Goal: Find specific page/section: Find specific page/section

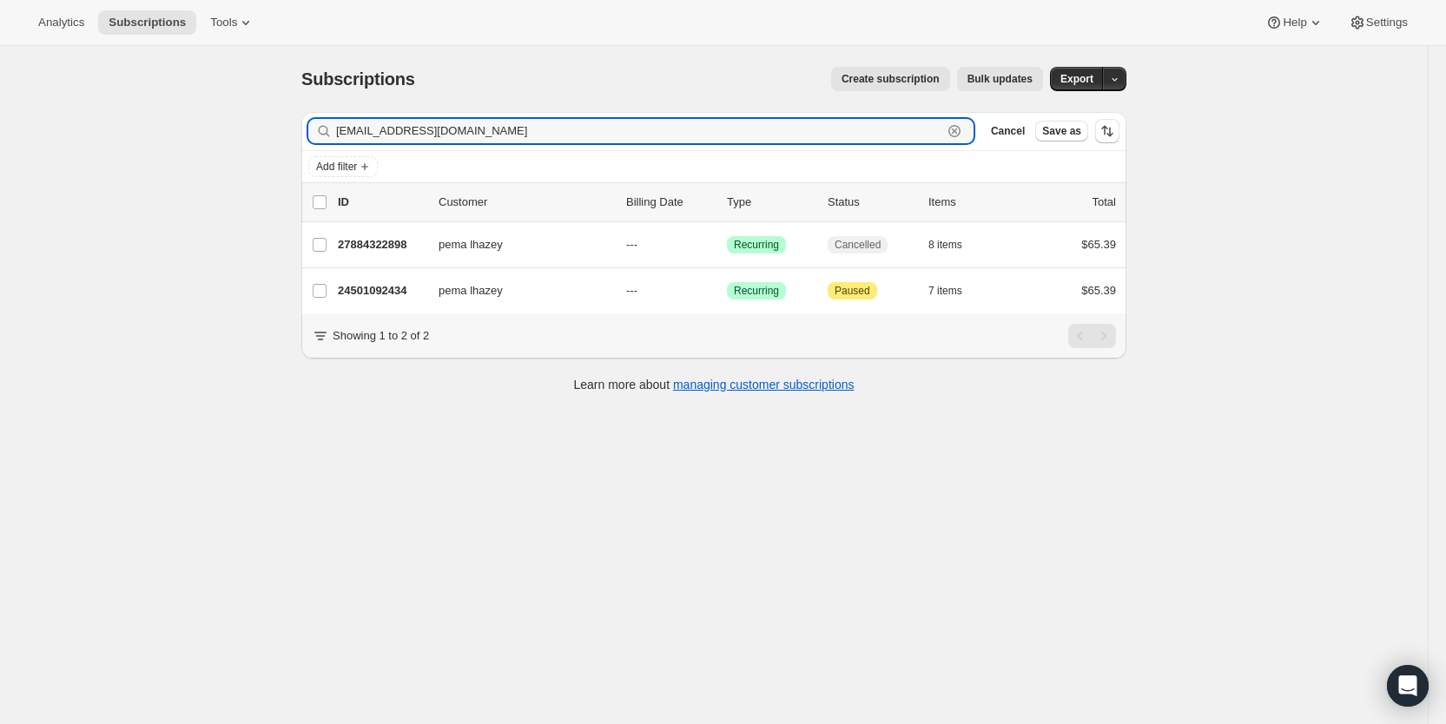
drag, startPoint x: 466, startPoint y: 128, endPoint x: 338, endPoint y: 129, distance: 128.6
click at [338, 129] on div "[EMAIL_ADDRESS][DOMAIN_NAME] Clear" at bounding box center [640, 131] width 665 height 24
paste input "[EMAIL_ADDRESS]"
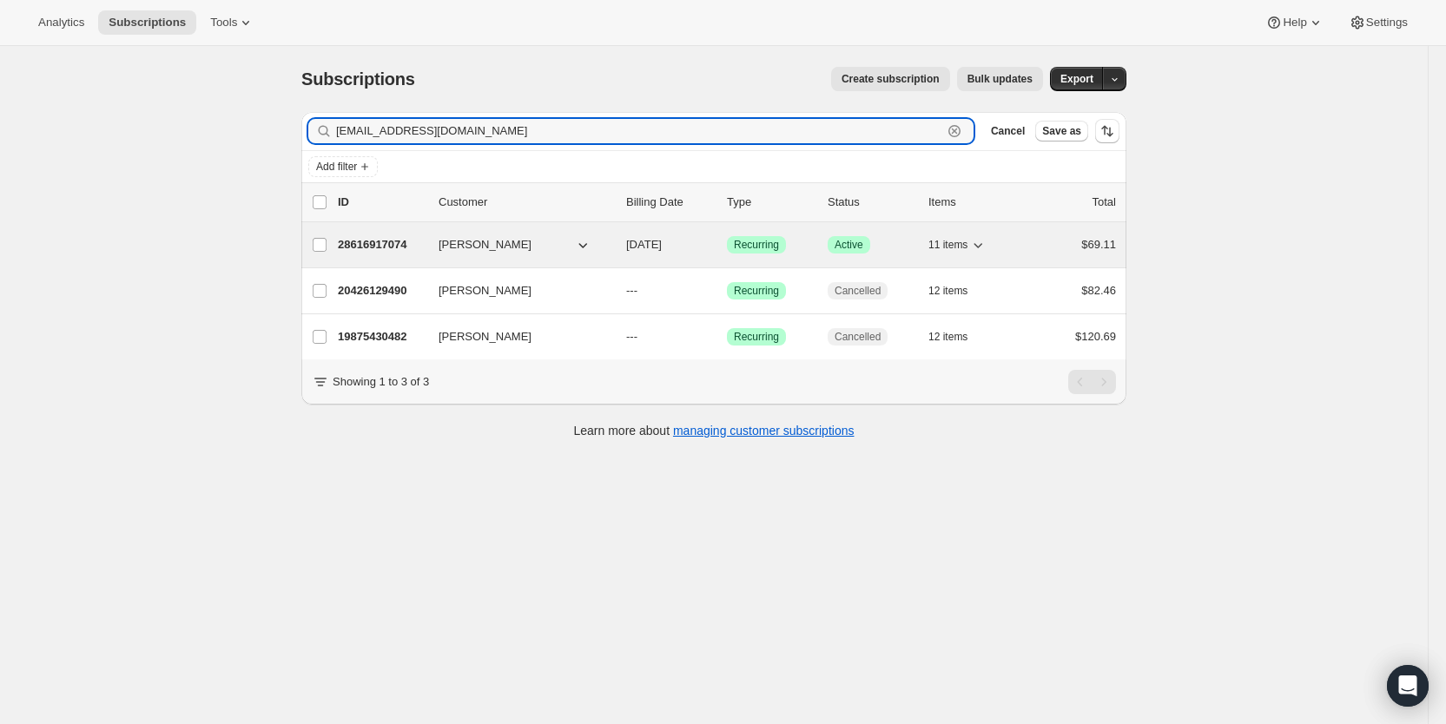
type input "[EMAIL_ADDRESS][DOMAIN_NAME]"
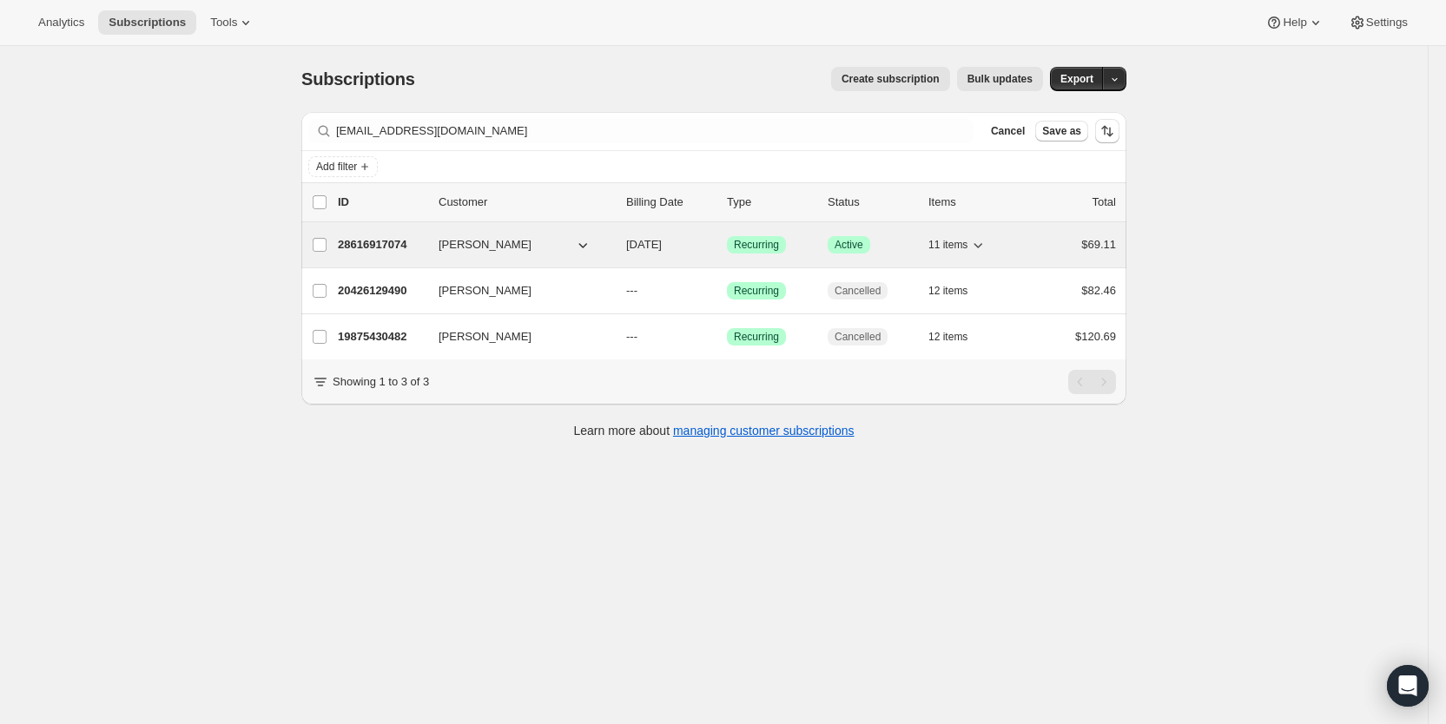
click at [662, 243] on span "[DATE]" at bounding box center [644, 244] width 36 height 13
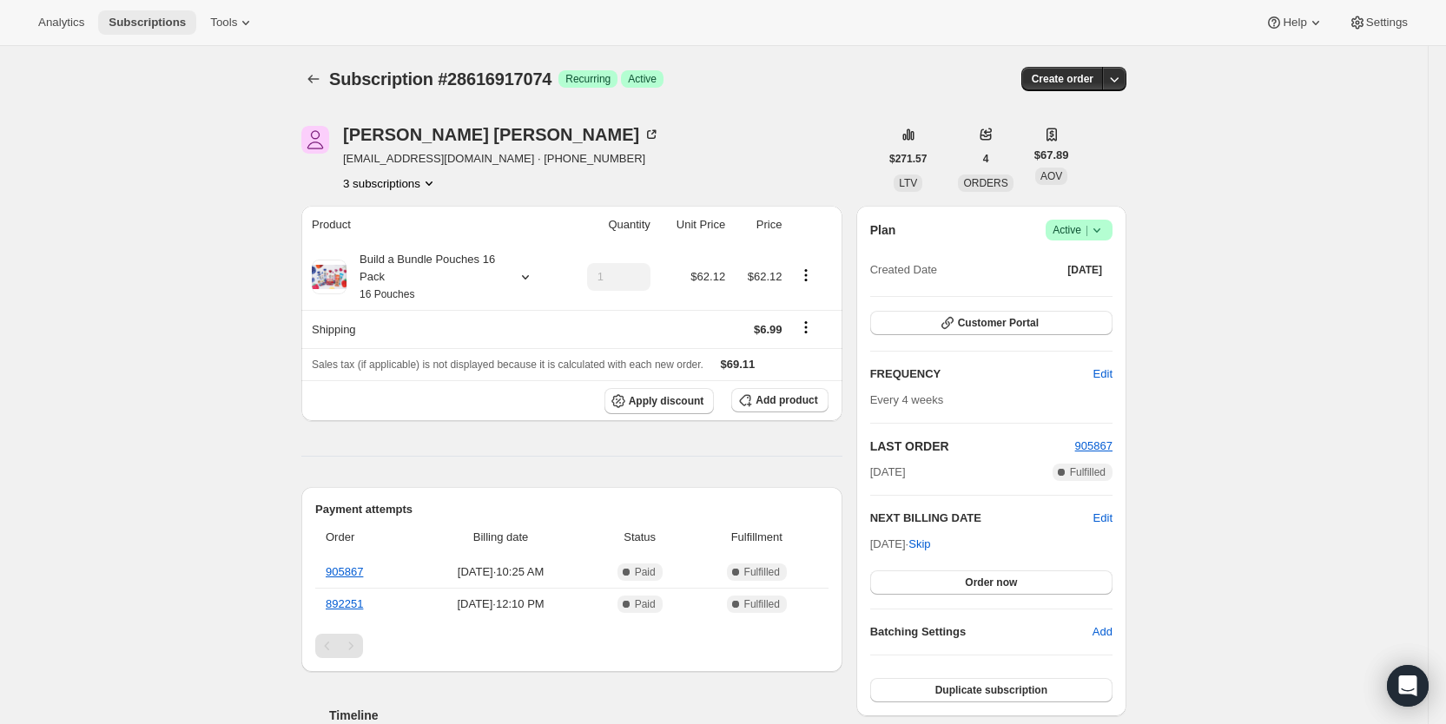
click at [151, 16] on span "Subscriptions" at bounding box center [147, 23] width 77 height 14
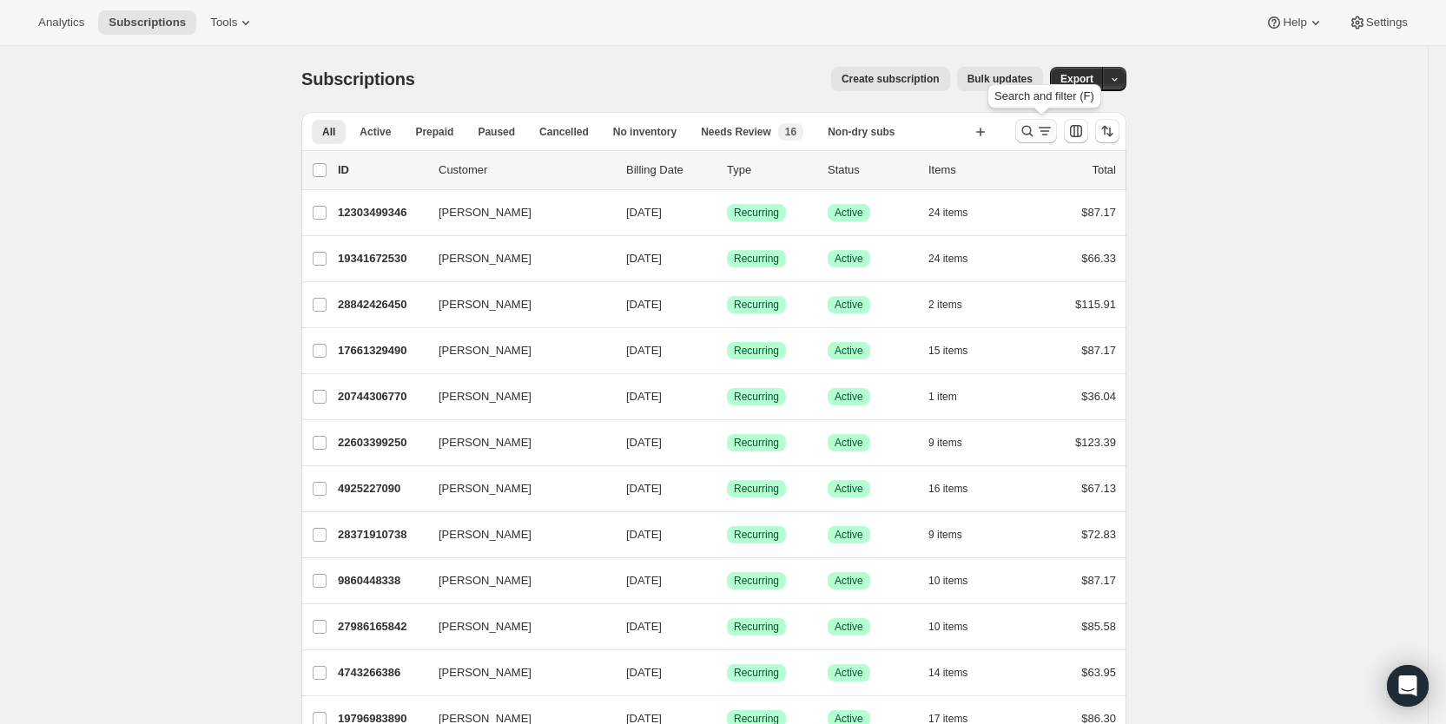
click at [1043, 129] on icon "Search and filter results" at bounding box center [1044, 130] width 17 height 17
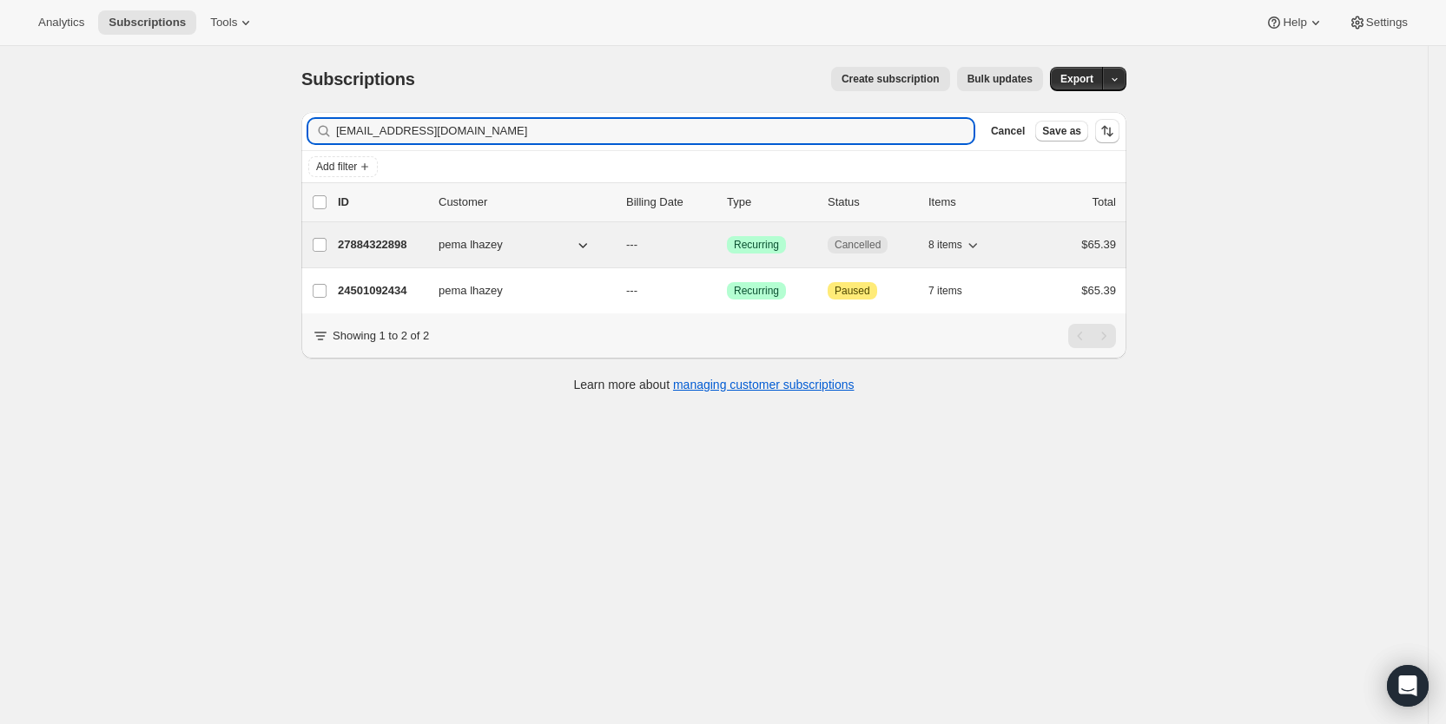
type input "[EMAIL_ADDRESS][DOMAIN_NAME]"
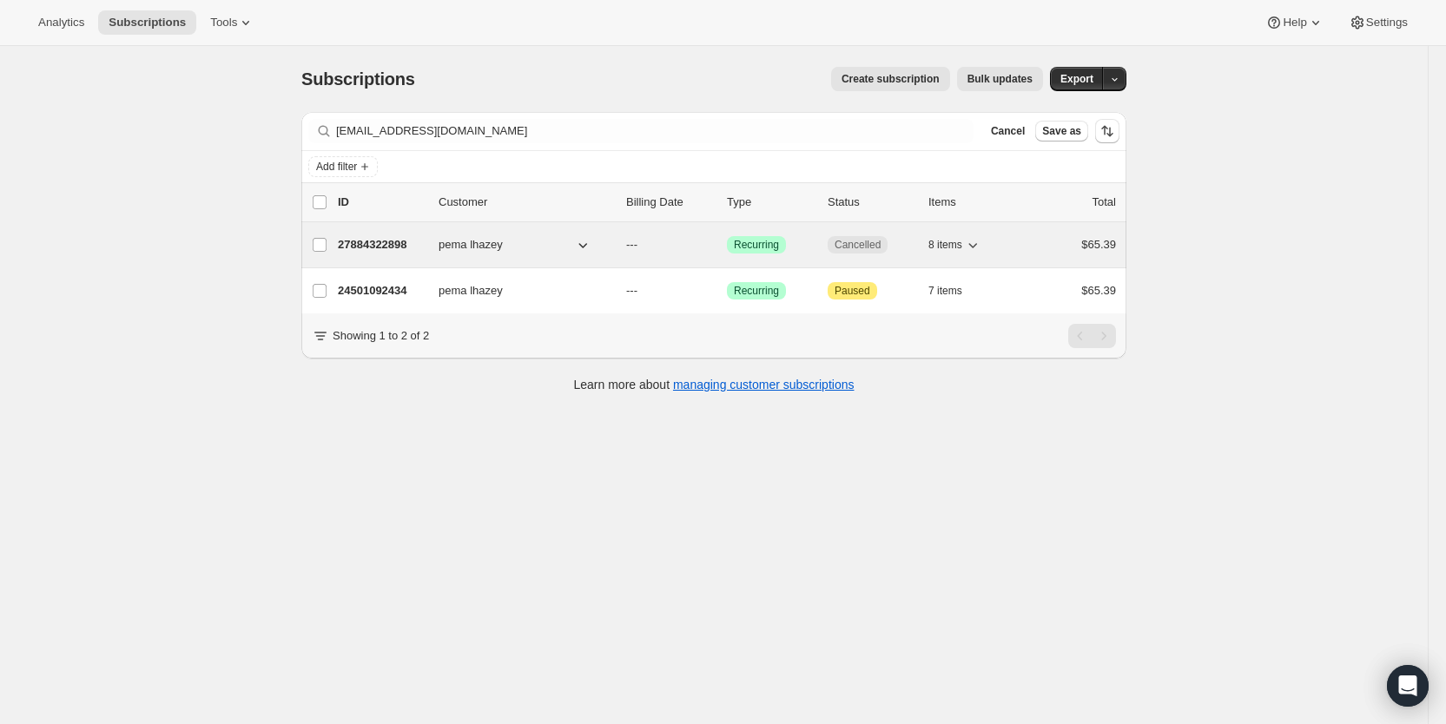
click at [630, 248] on div "27884322898 pema lhazey --- Success Recurring Cancelled 8 items $65.39" at bounding box center [727, 245] width 778 height 24
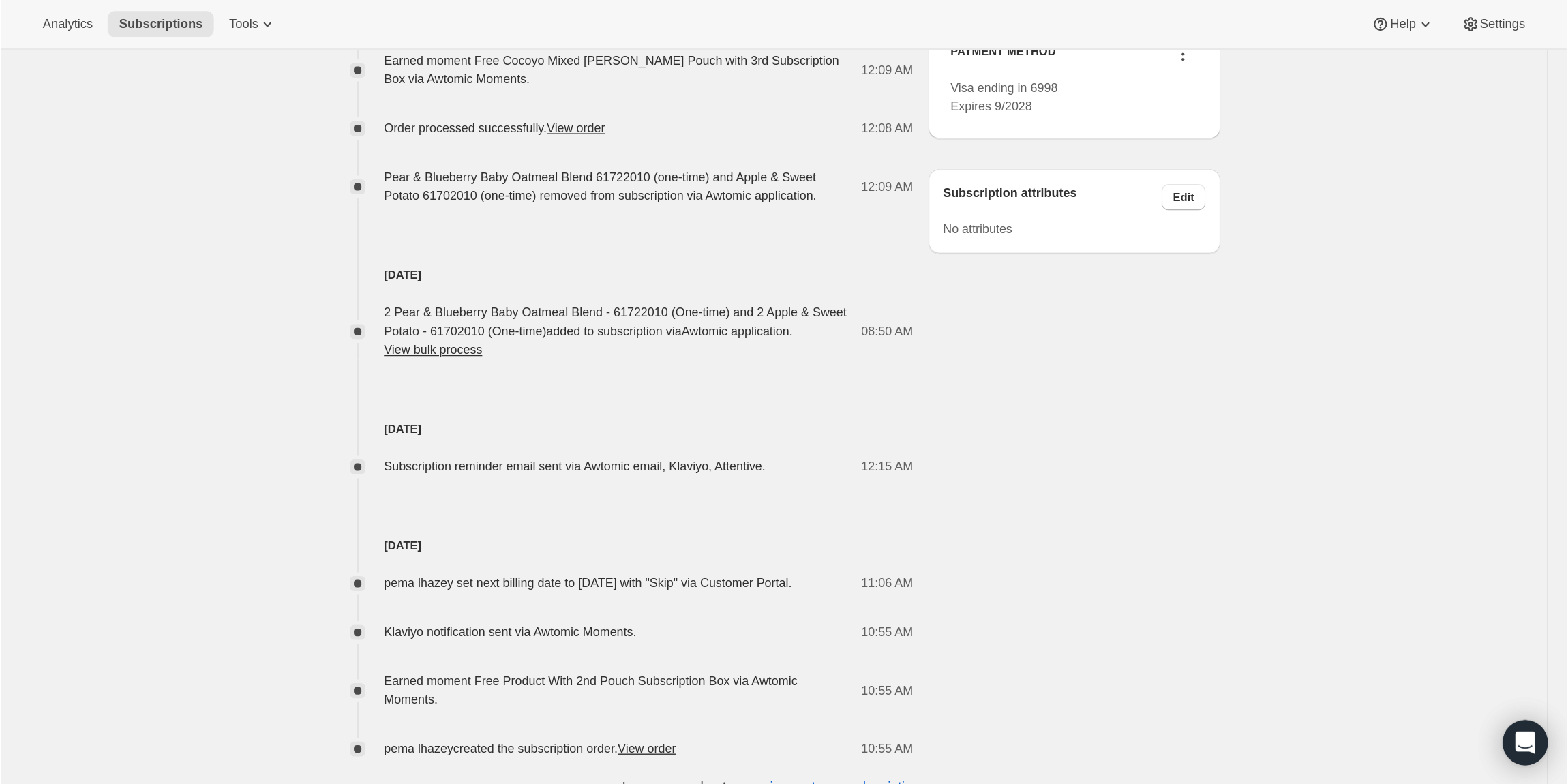
scroll to position [543, 0]
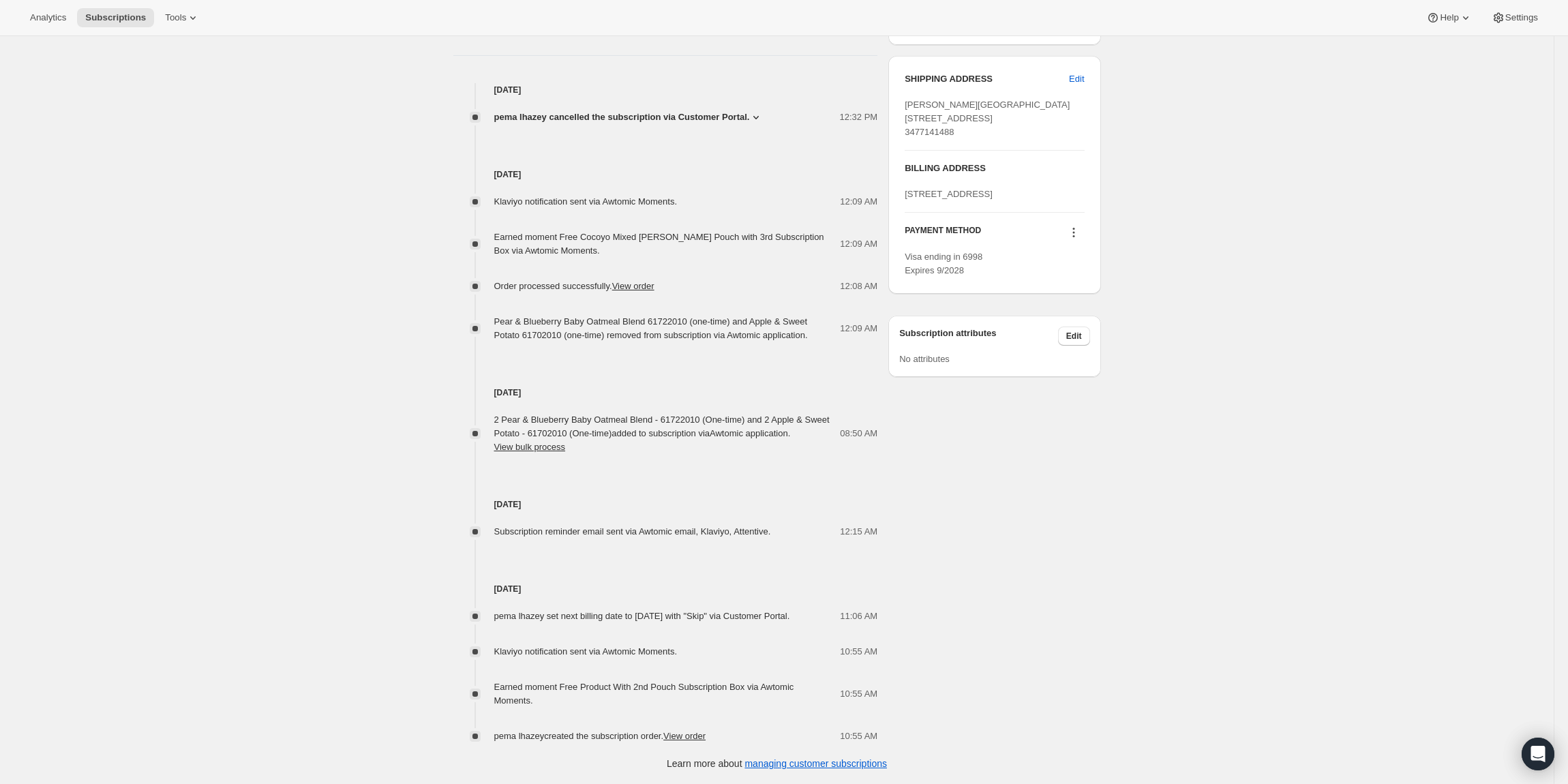
drag, startPoint x: 1107, startPoint y: 1, endPoint x: 239, endPoint y: 264, distance: 907.0
click at [239, 264] on div "Subscription #27884322898. This page is ready Subscription #27884322898 Success…" at bounding box center [777, 145] width 1554 height 1278
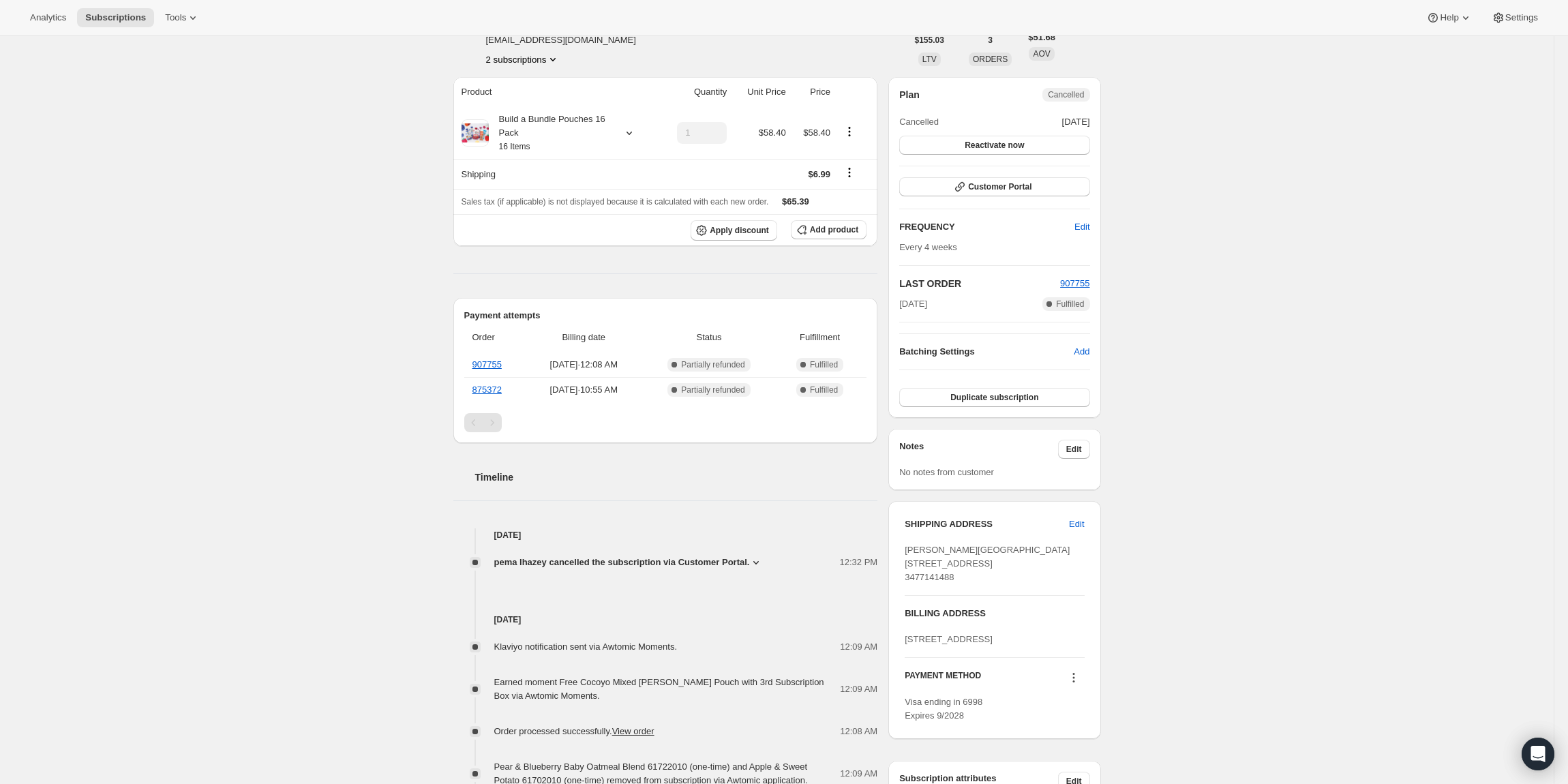
scroll to position [0, 0]
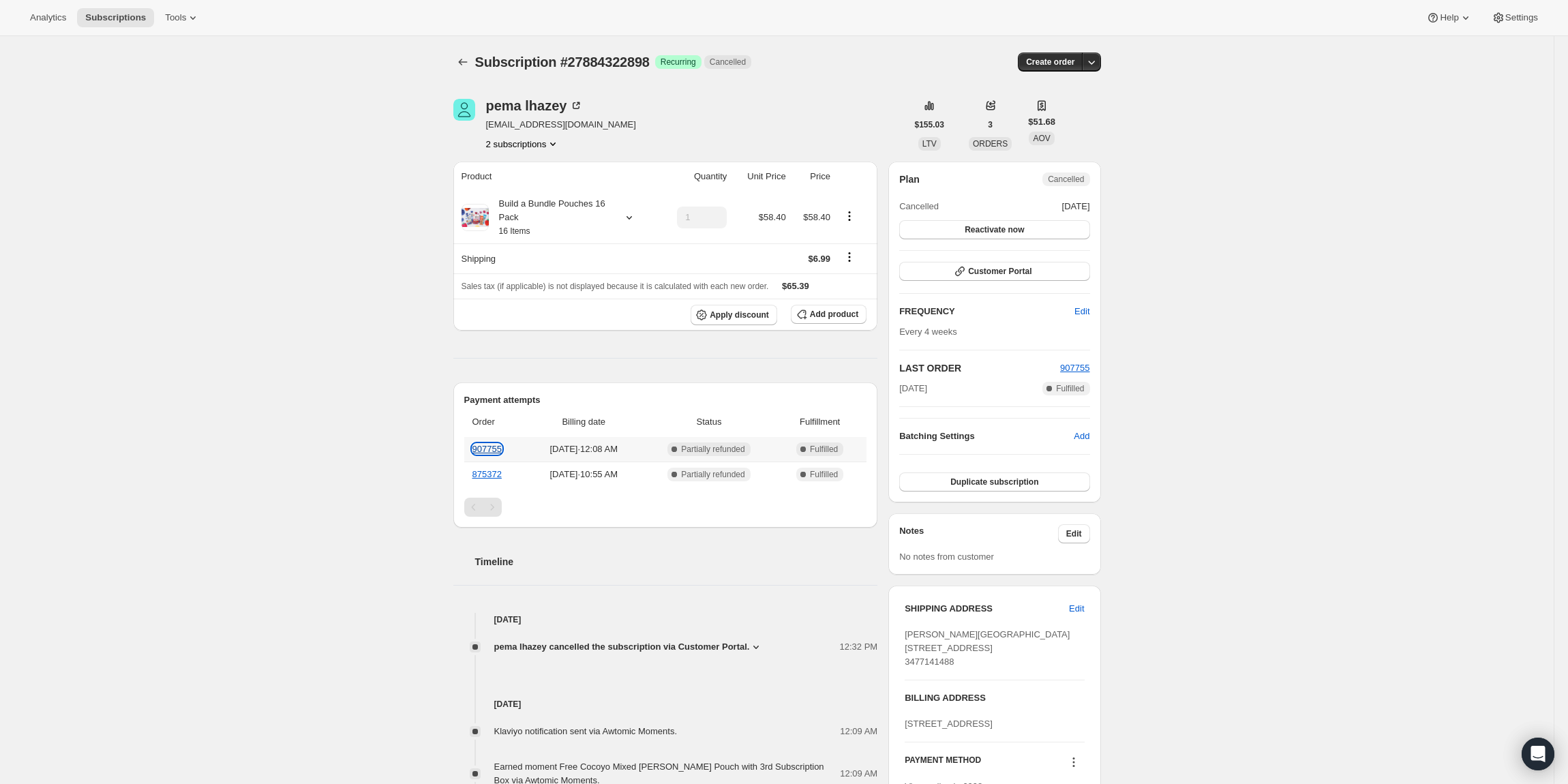
click at [500, 451] on link "907755" at bounding box center [487, 448] width 29 height 10
